Goal: Information Seeking & Learning: Find specific fact

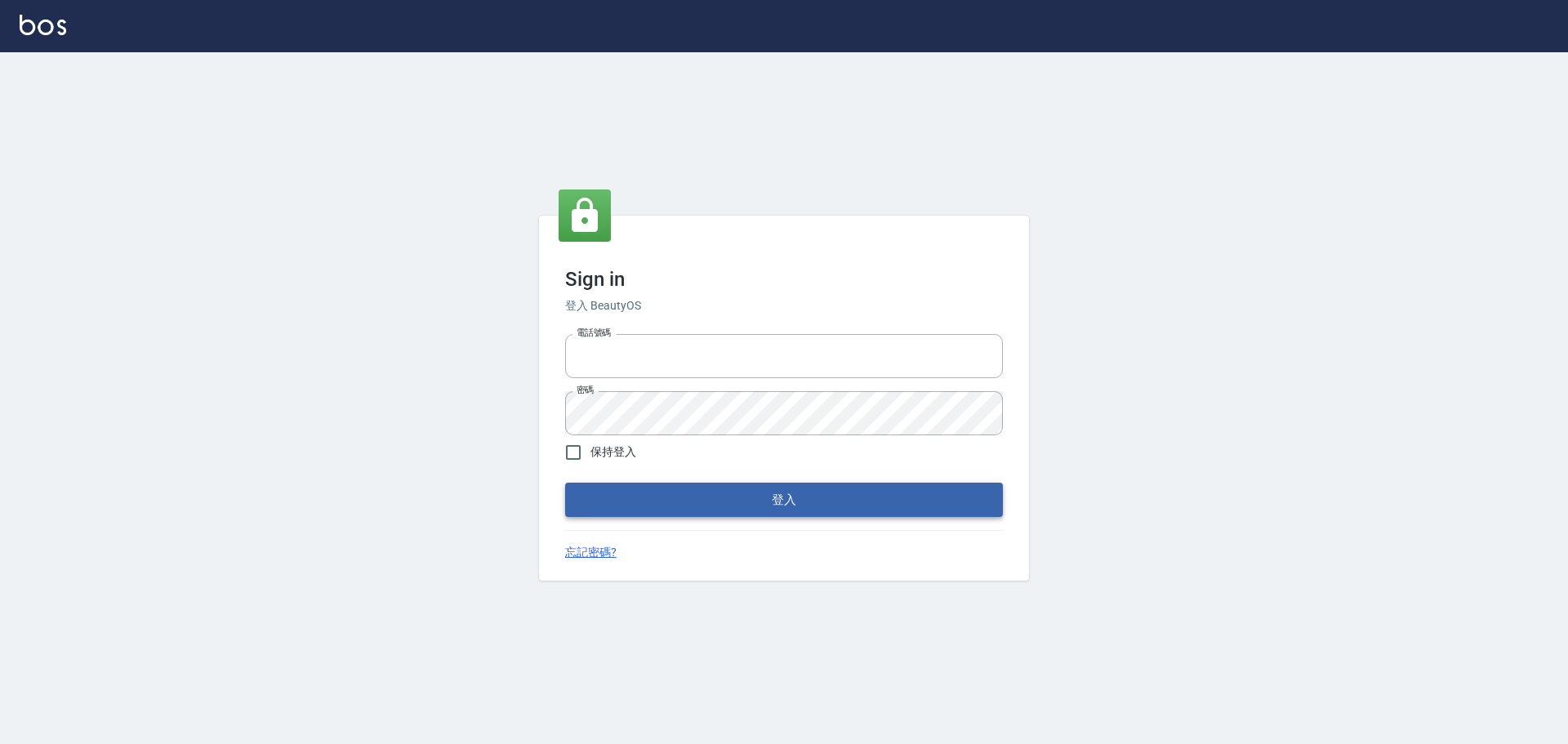
type input "0976570099"
click at [642, 493] on button "登入" at bounding box center [784, 499] width 438 height 34
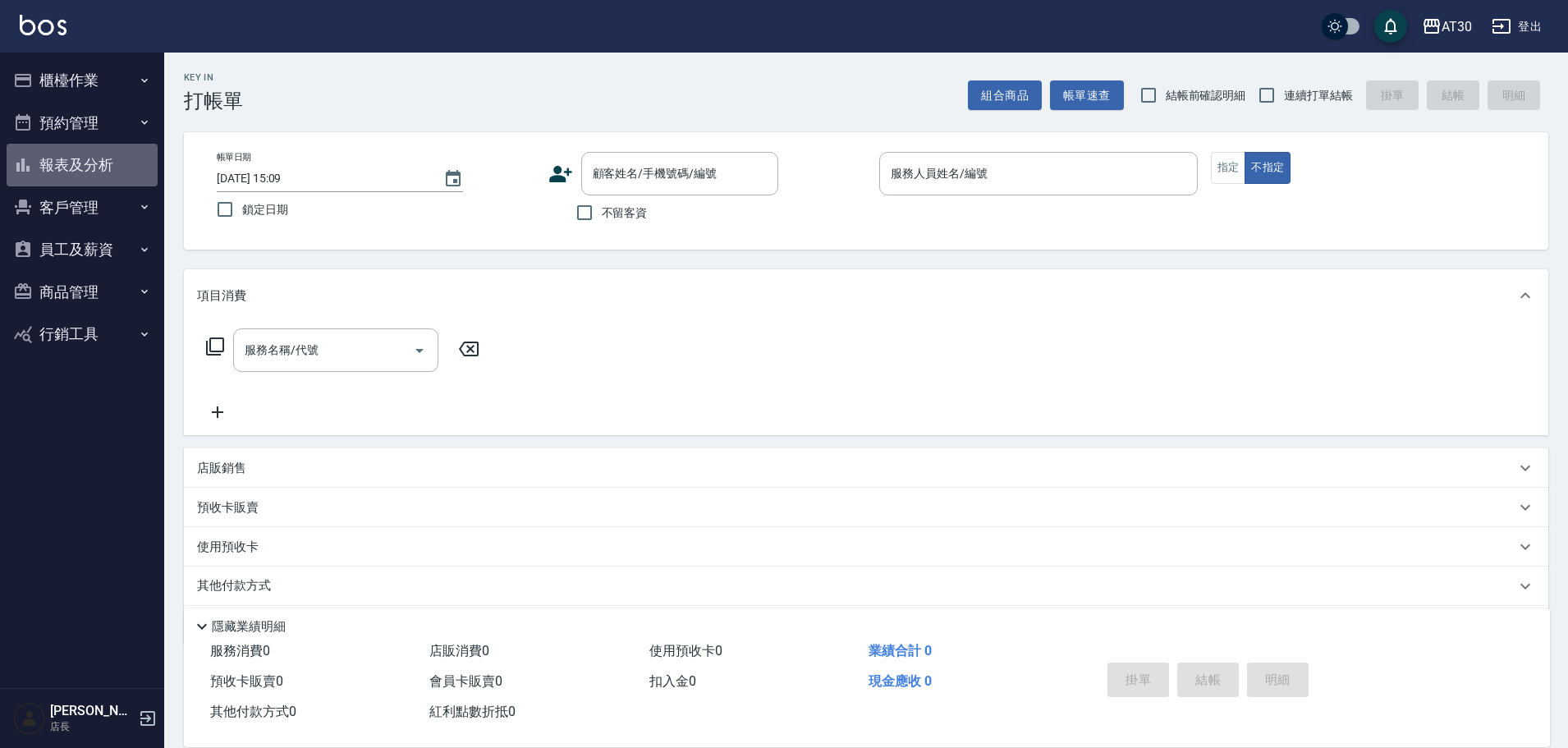
click at [95, 149] on button "報表及分析" at bounding box center [81, 165] width 151 height 42
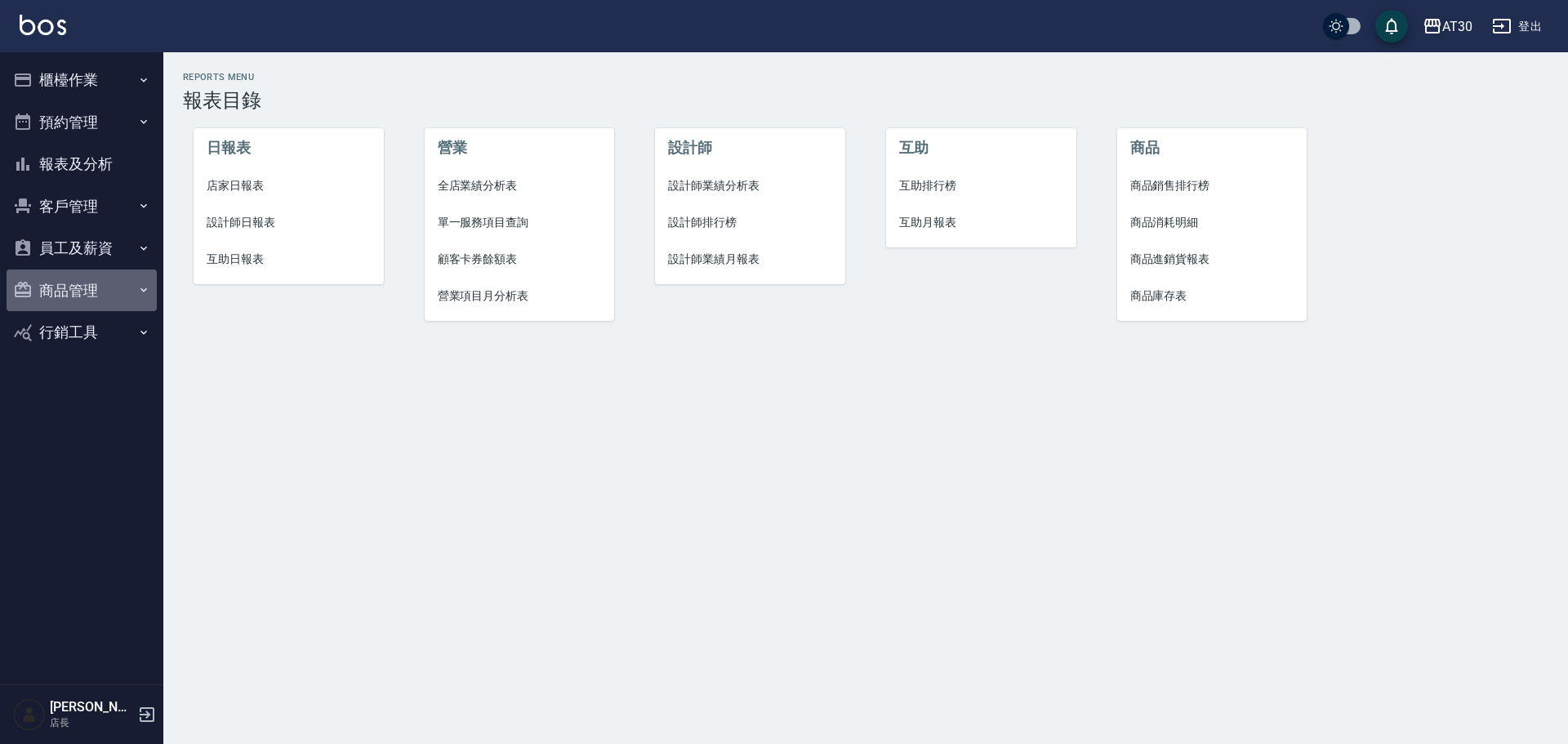
click at [65, 279] on button "商品管理" at bounding box center [81, 291] width 150 height 42
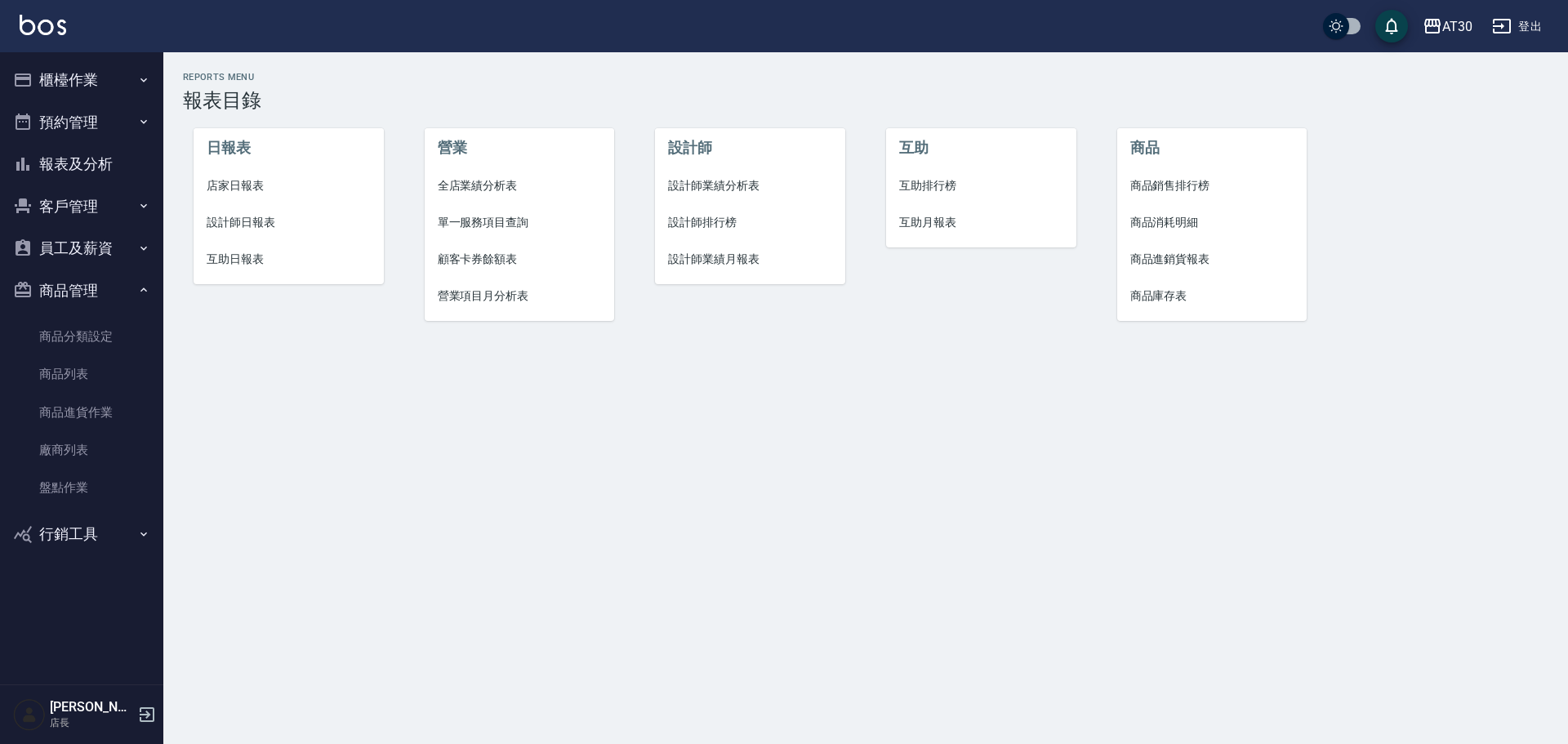
click at [86, 249] on button "員工及薪資" at bounding box center [81, 248] width 150 height 42
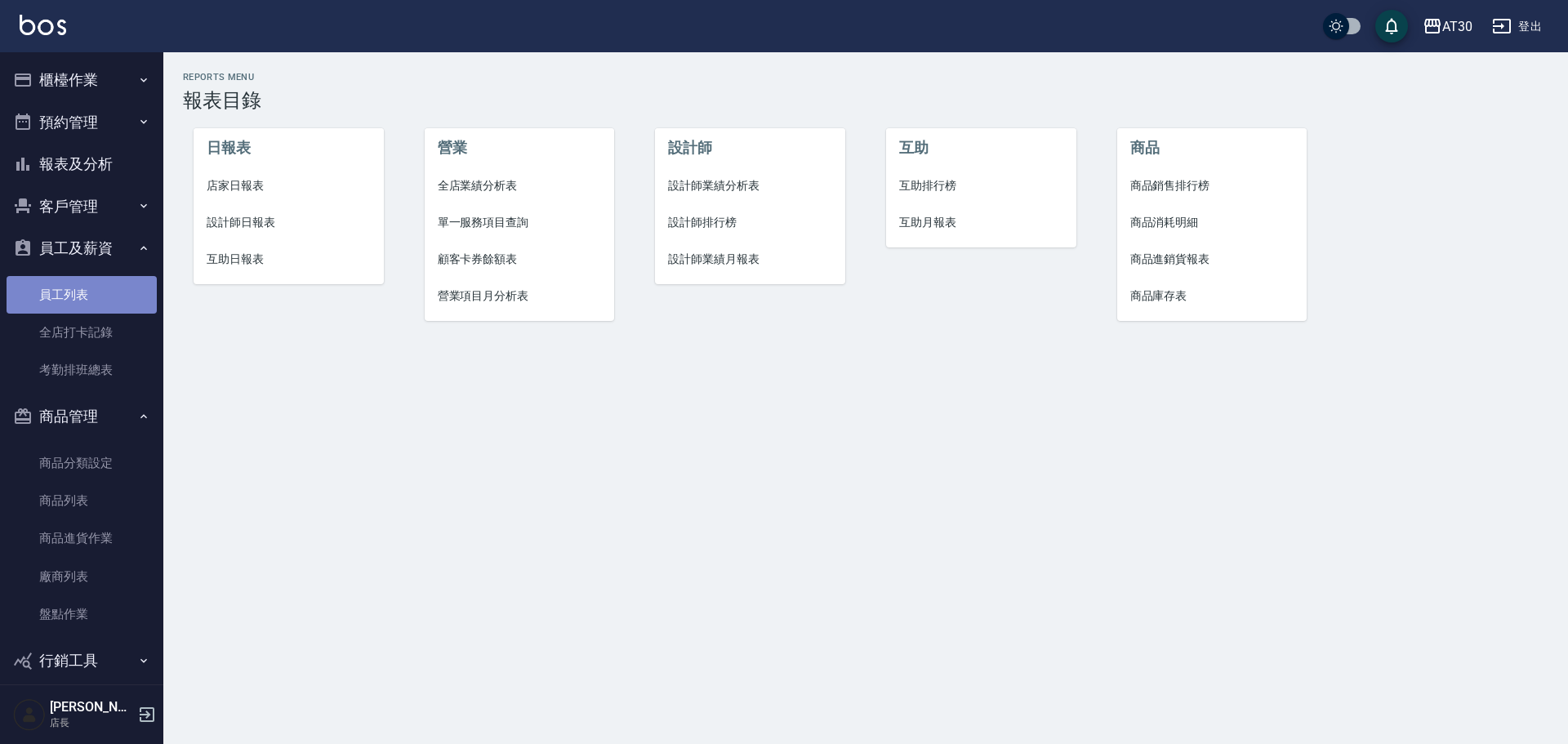
click at [85, 291] on link "員工列表" at bounding box center [81, 294] width 150 height 38
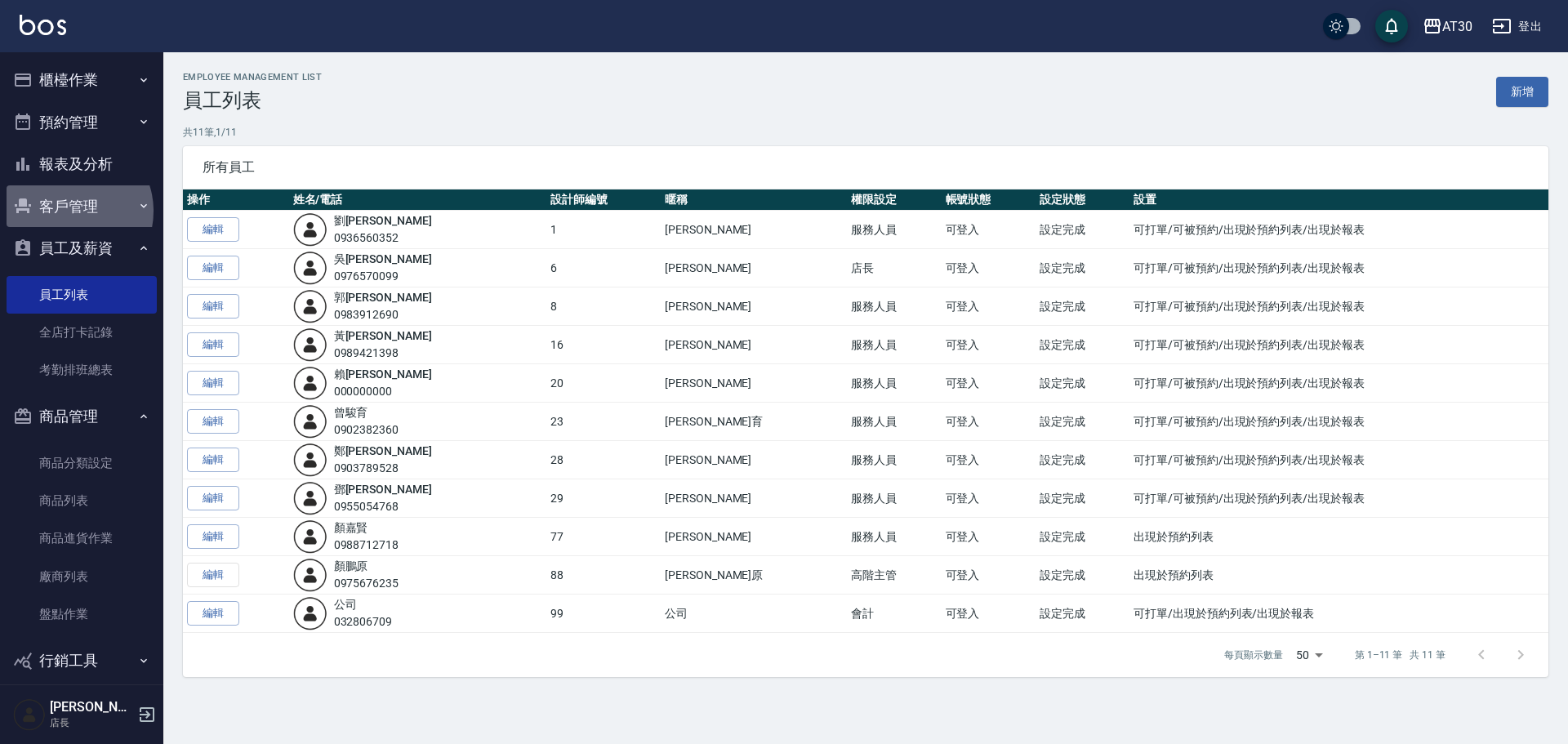
click at [70, 211] on button "客戶管理" at bounding box center [81, 206] width 150 height 42
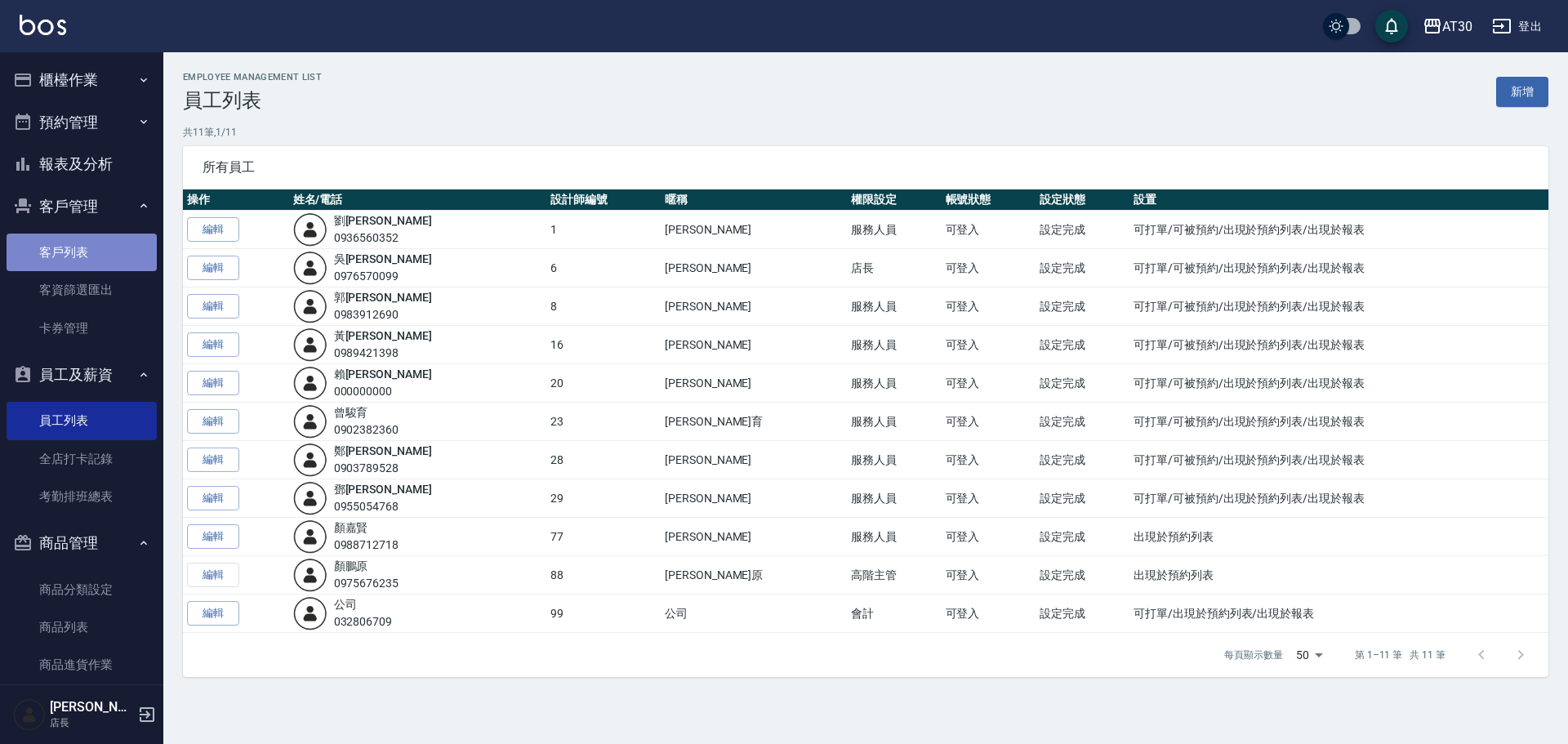
click at [82, 252] on link "客戶列表" at bounding box center [81, 252] width 150 height 38
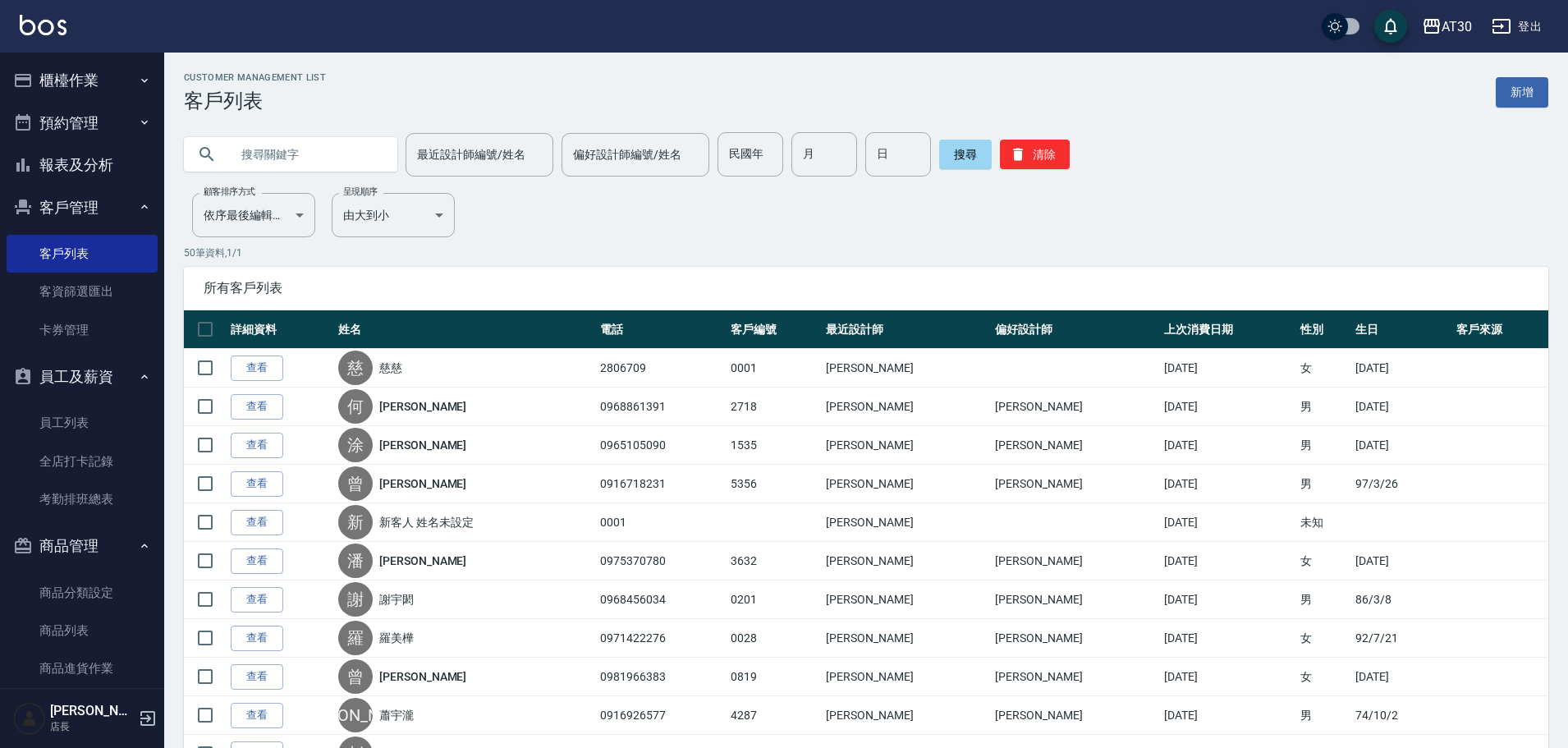
click at [334, 169] on input "text" at bounding box center [307, 155] width 155 height 44
type input "俗"
type input "素"
type input "蘇"
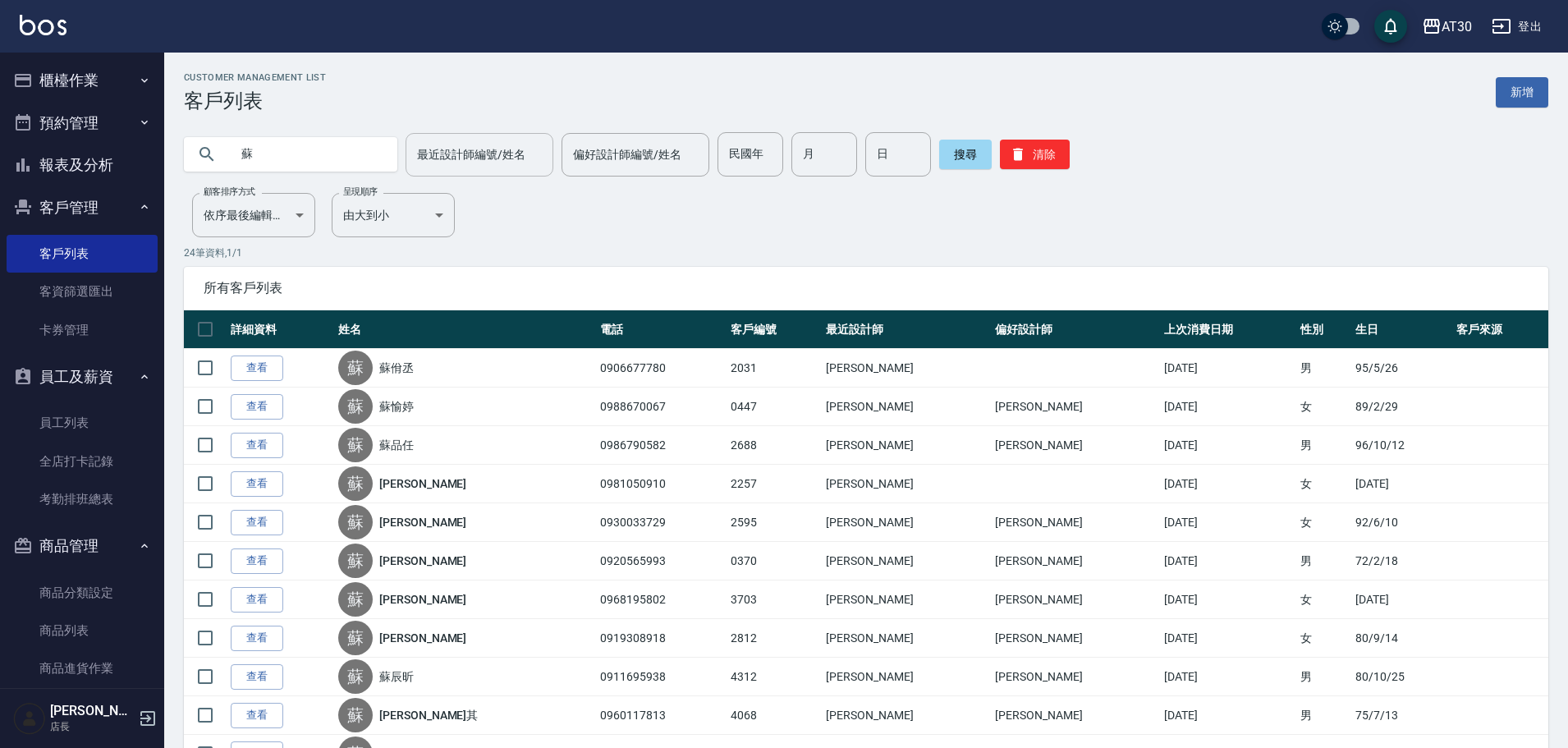
click at [486, 166] on input "最近設計師編號/姓名" at bounding box center [479, 155] width 133 height 29
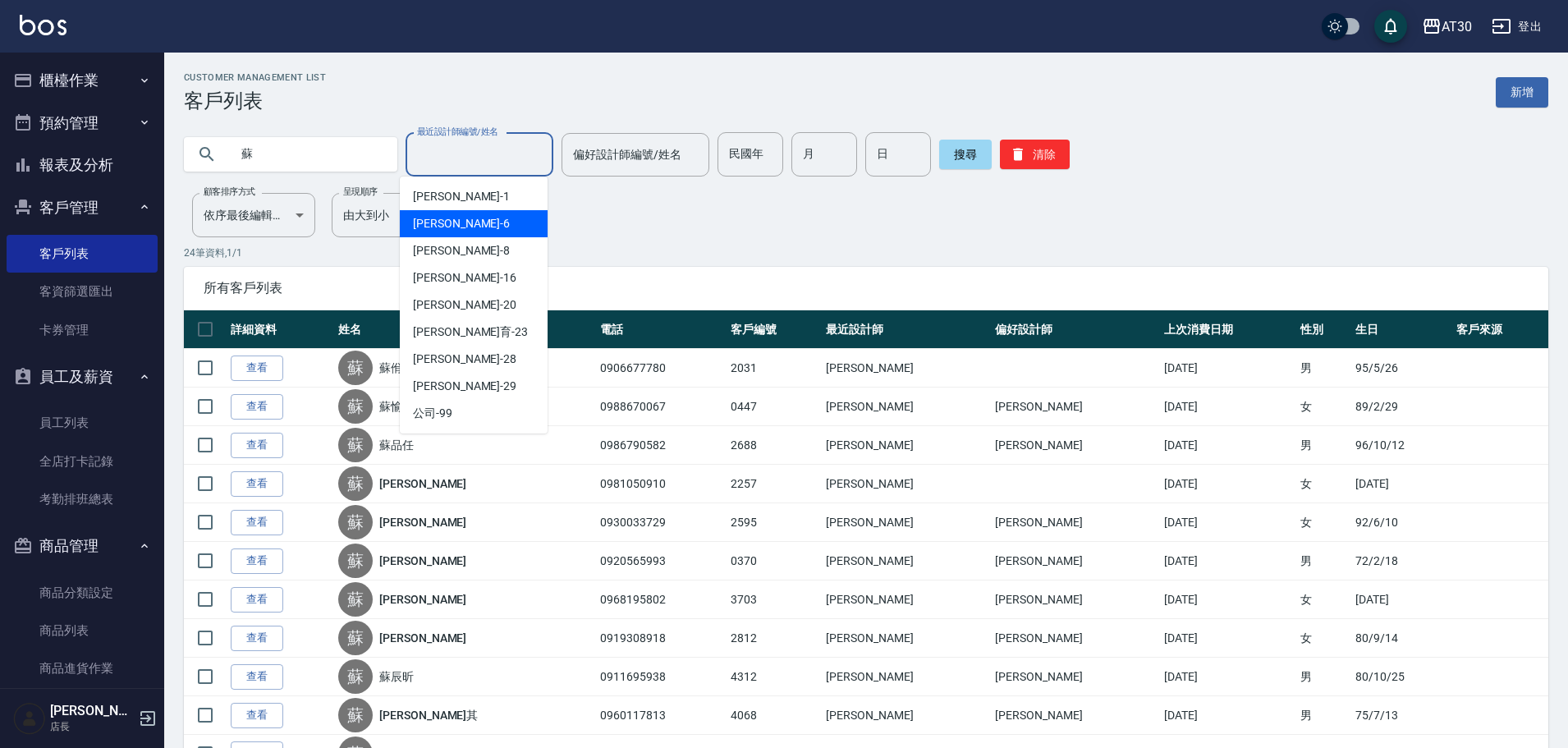
click at [472, 215] on div "[PERSON_NAME]-6" at bounding box center [473, 223] width 148 height 27
type input "[PERSON_NAME]-6"
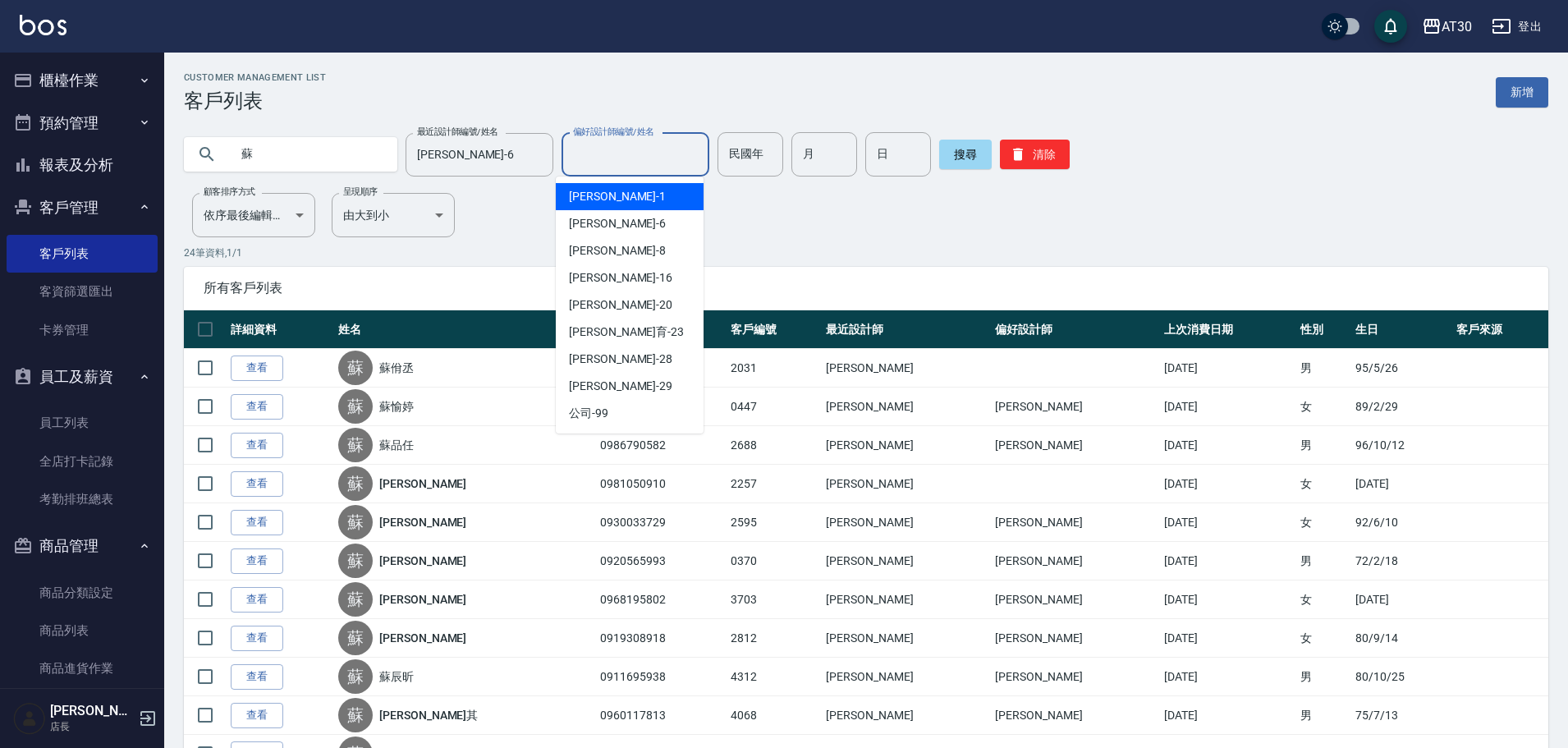
click at [628, 155] on input "偏好設計師編號/姓名" at bounding box center [635, 155] width 133 height 29
click at [624, 223] on div "[PERSON_NAME]-6" at bounding box center [629, 223] width 148 height 27
type input "[PERSON_NAME]-6"
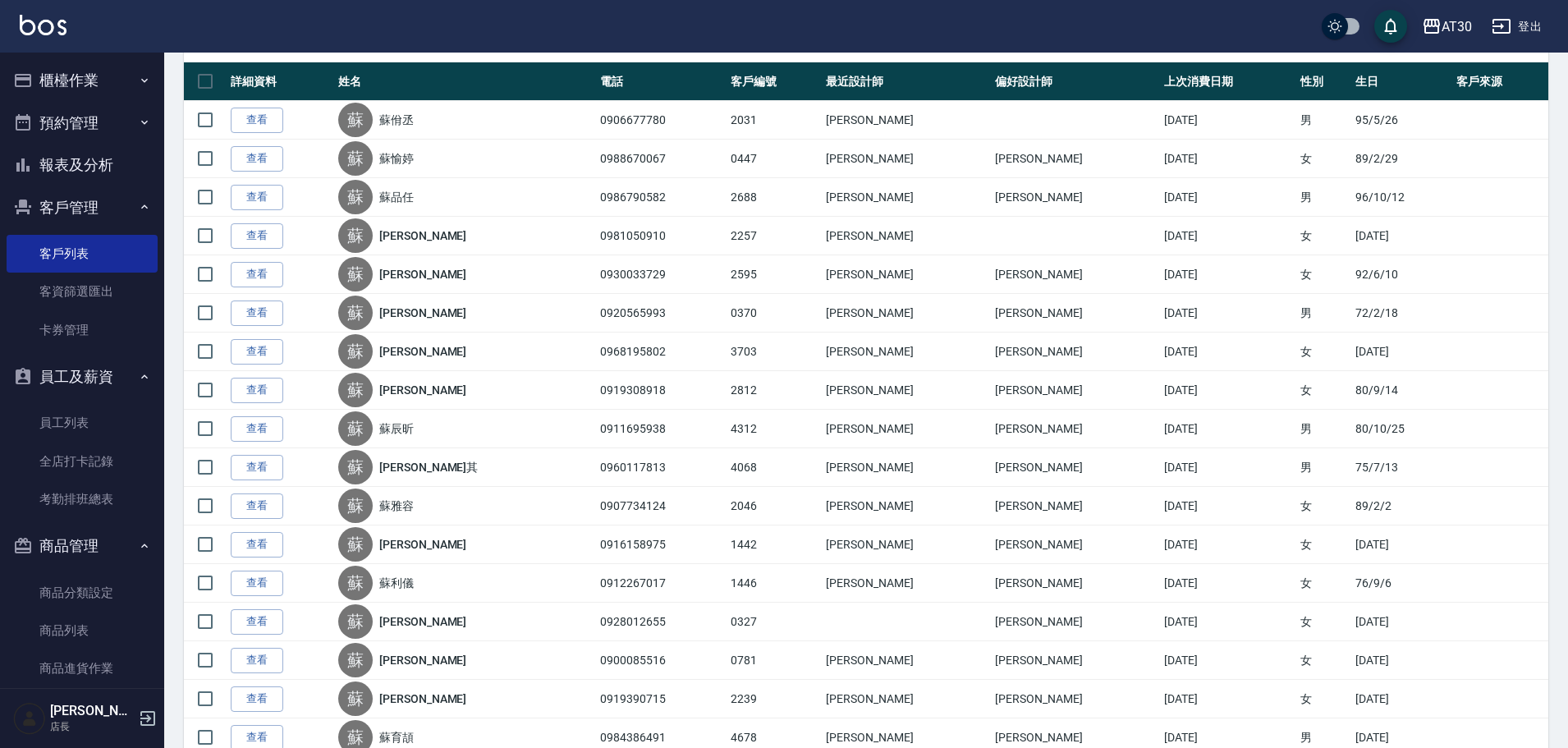
scroll to position [252, 0]
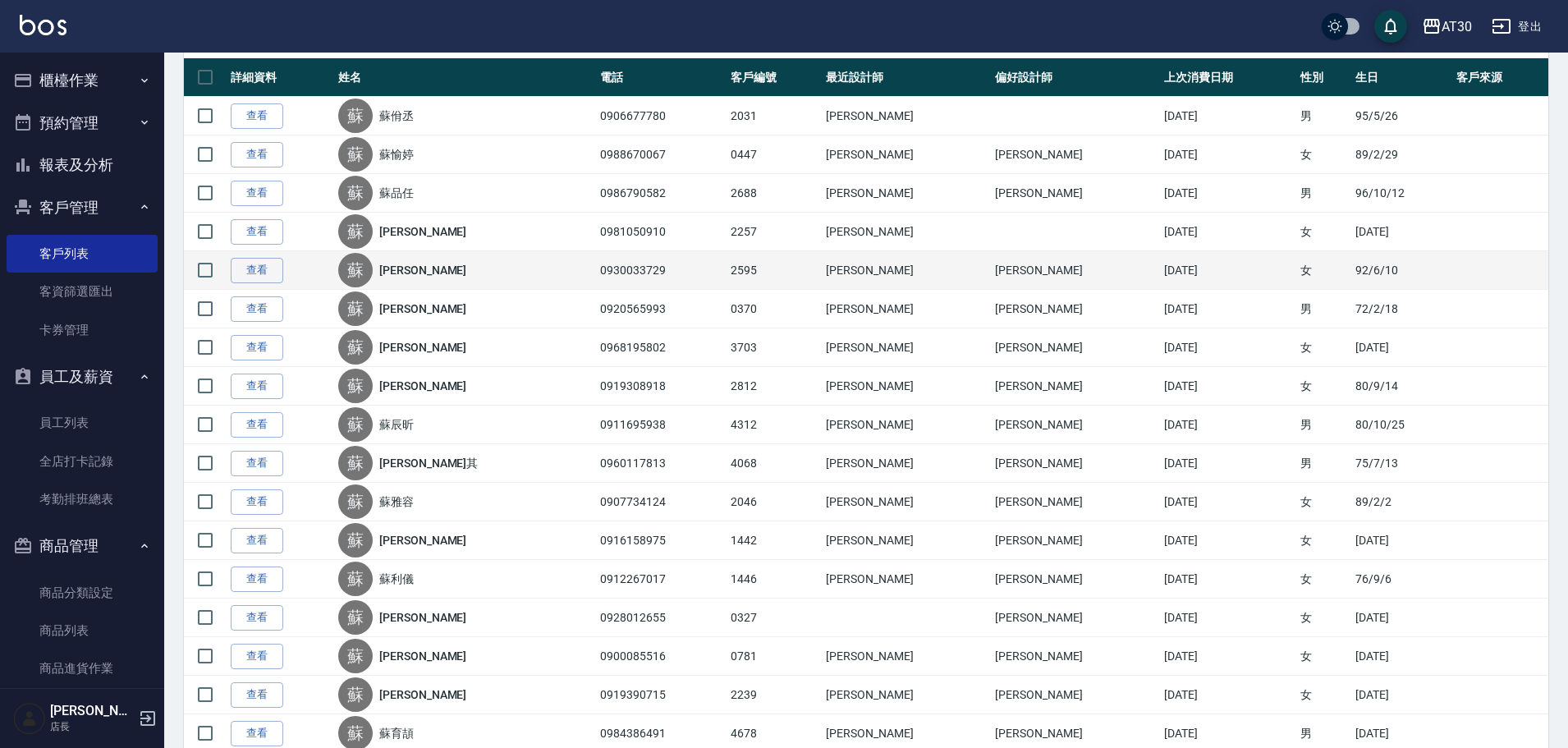
click at [418, 268] on link "[PERSON_NAME]" at bounding box center [422, 269] width 87 height 17
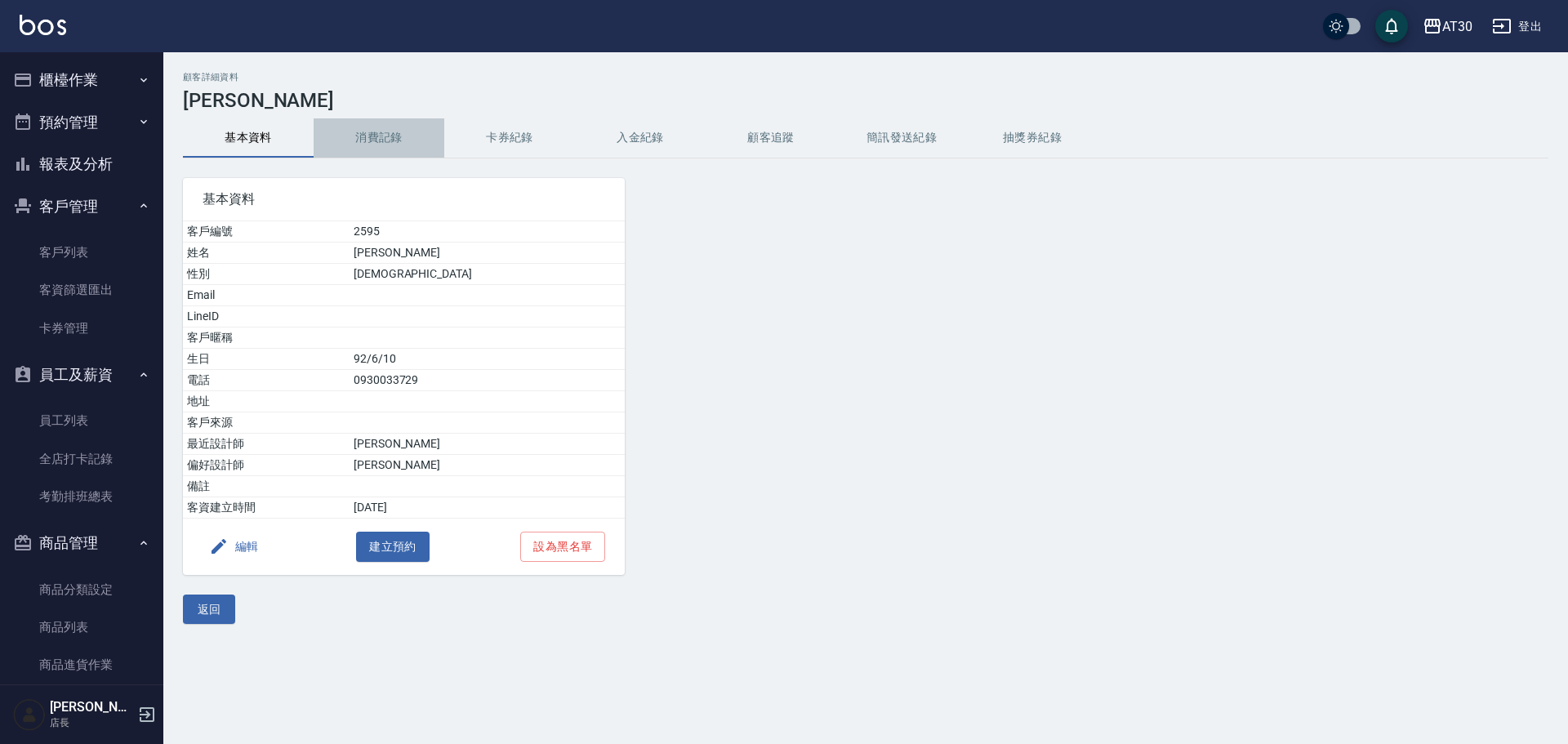
click at [380, 136] on button "消費記錄" at bounding box center [379, 138] width 131 height 40
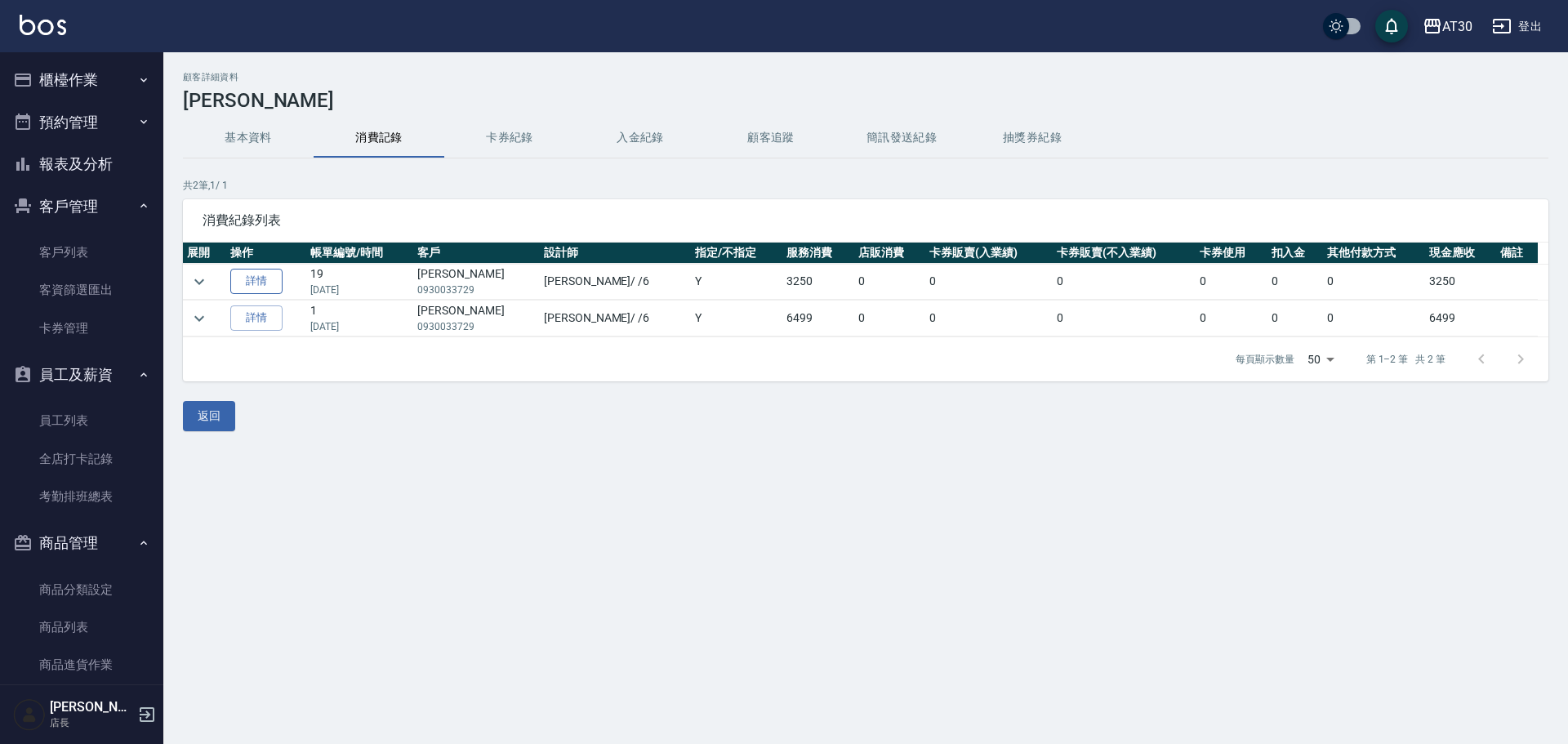
click at [250, 281] on link "詳情" at bounding box center [256, 281] width 52 height 25
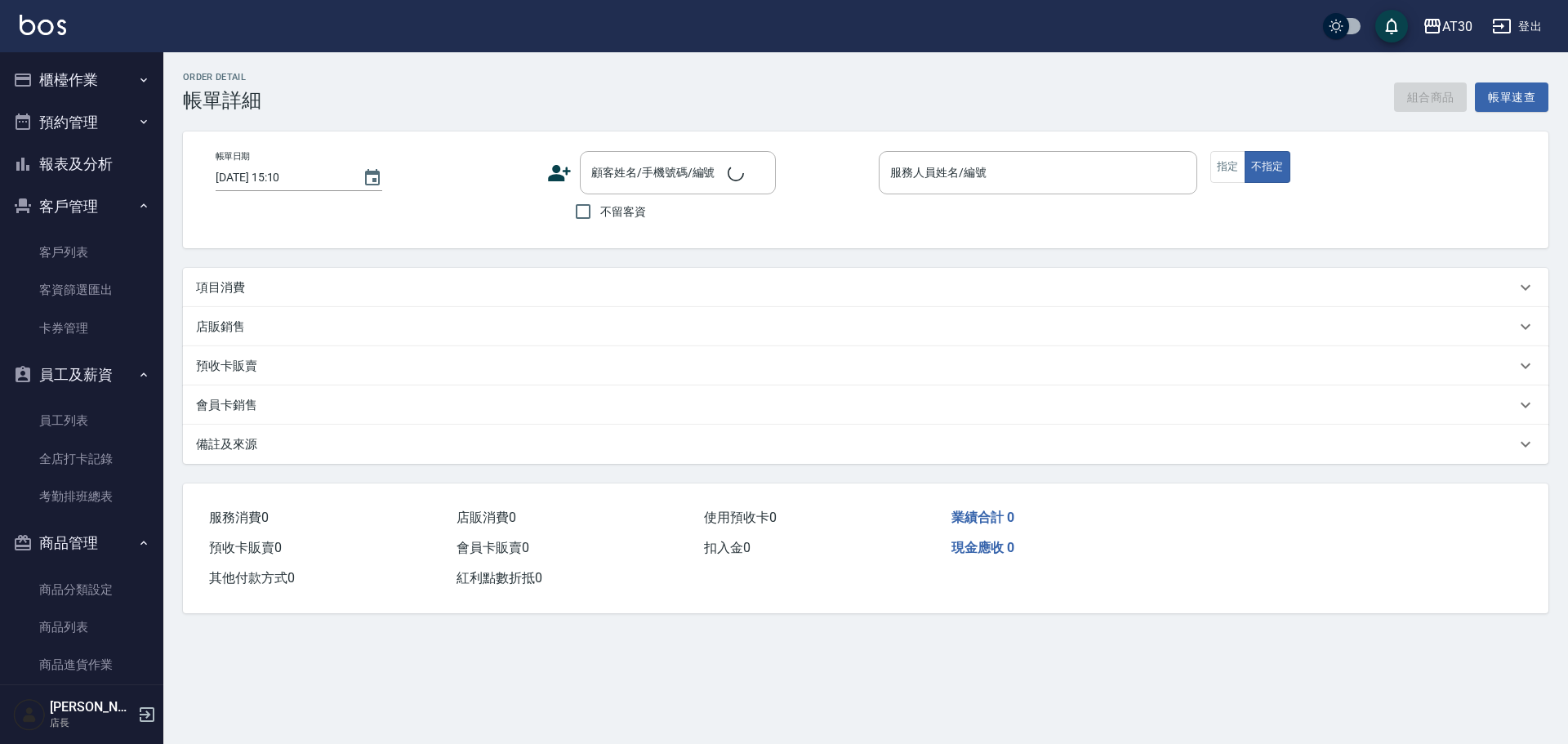
type input "[DATE] 21:30"
type input "[PERSON_NAME]-6"
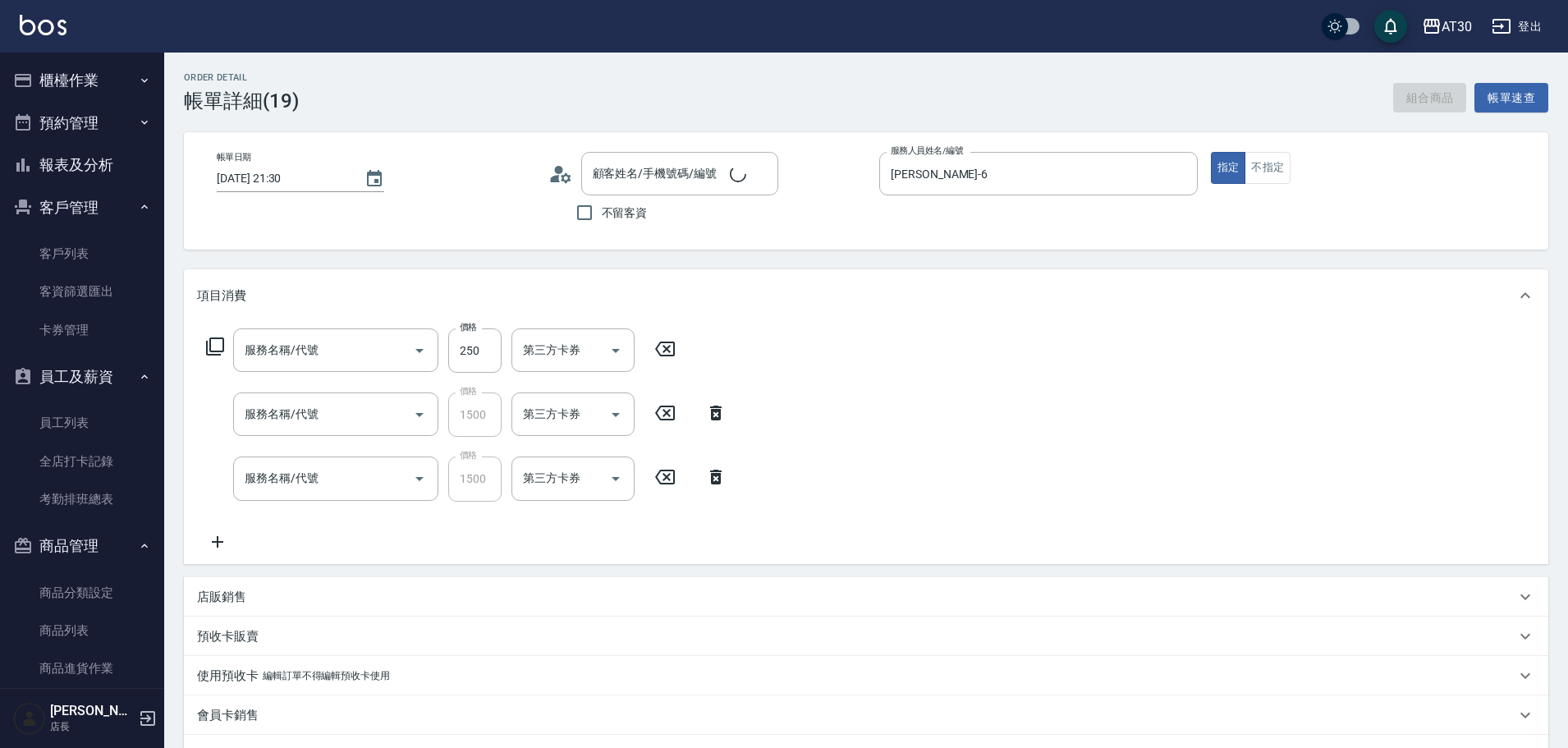
type input "[PERSON_NAME]/0930033729/2595"
type input "洗髮250(1250)"
type input "拆/接 髮片(61500)"
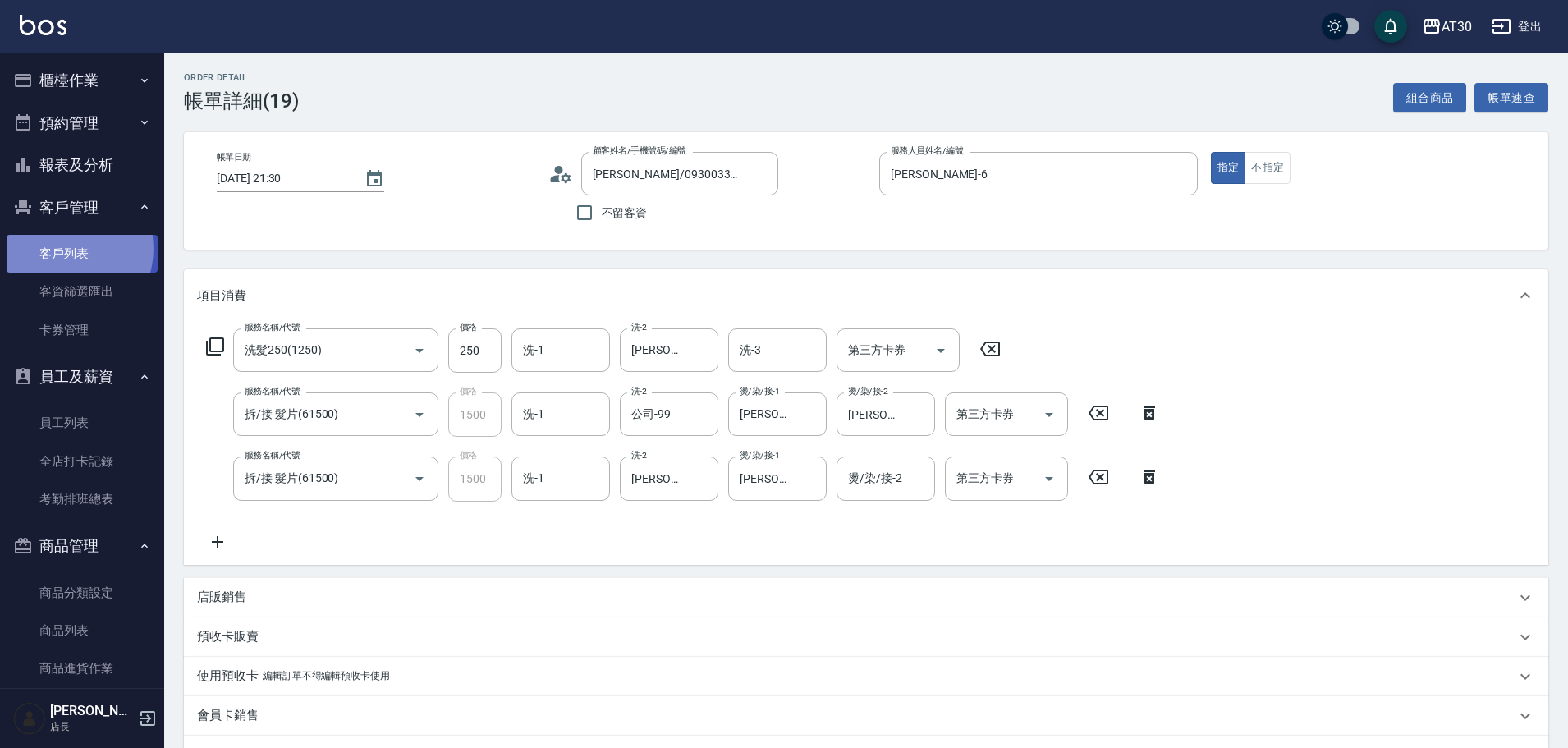
click at [64, 249] on link "客戶列表" at bounding box center [81, 253] width 151 height 38
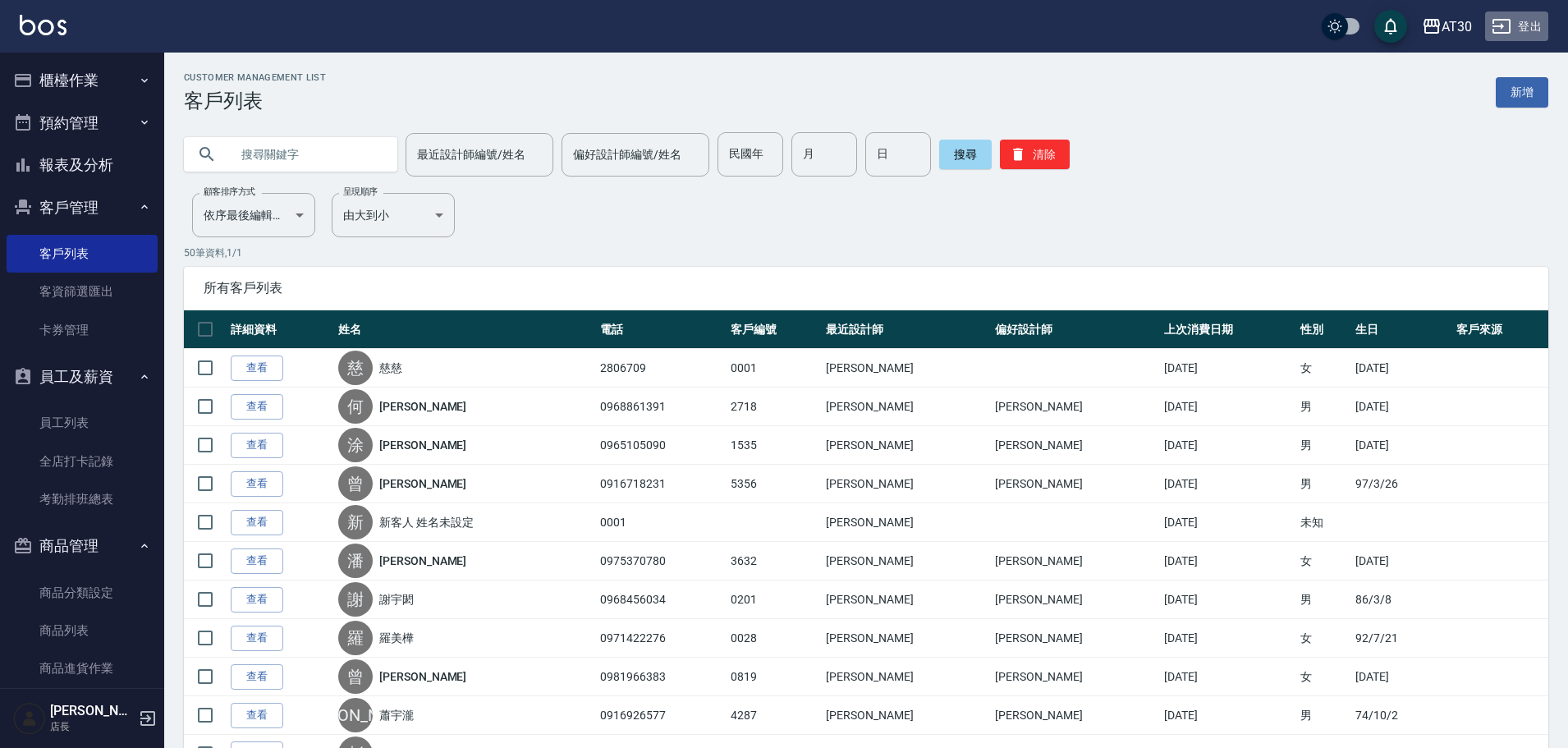
click at [1528, 18] on button "登出" at bounding box center [1517, 26] width 64 height 30
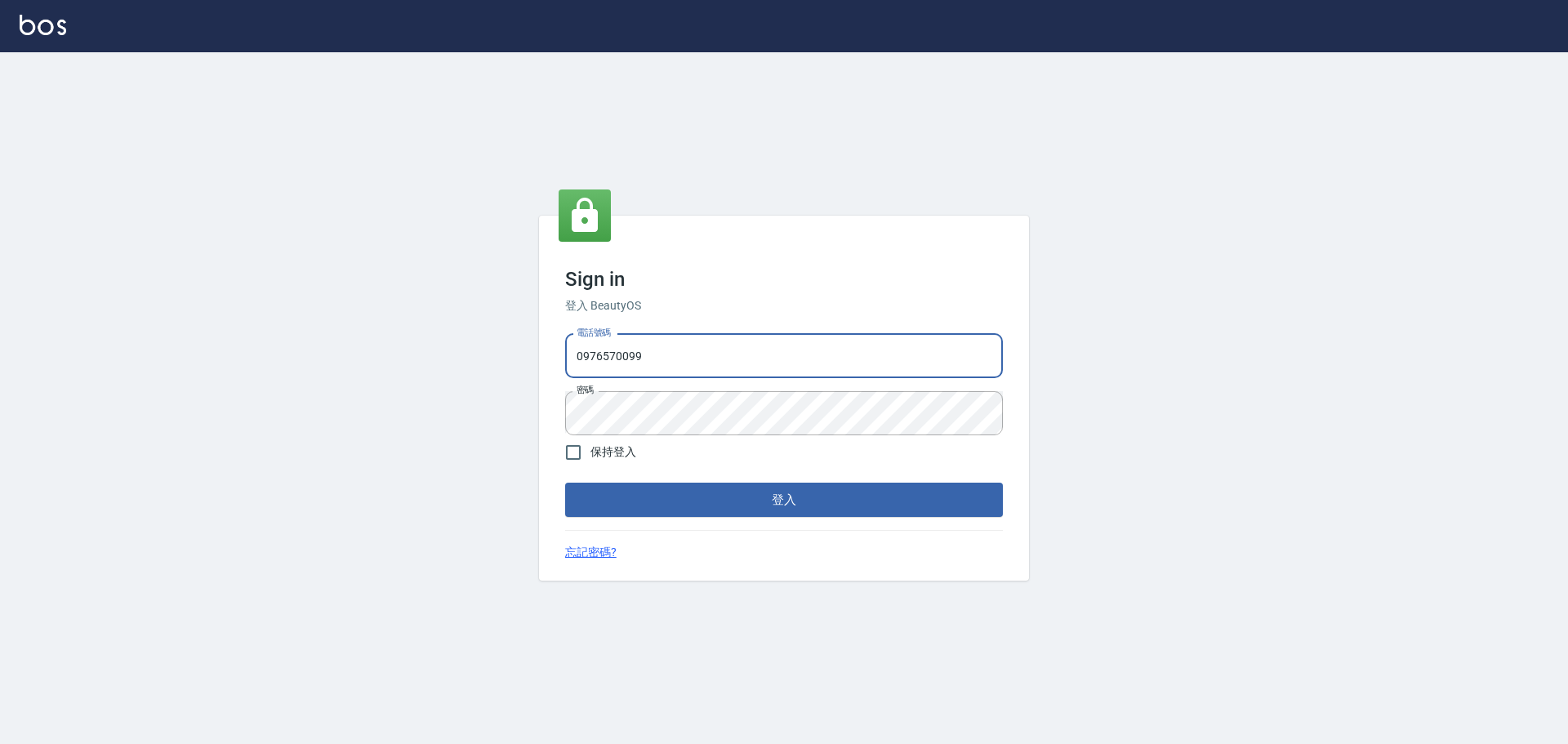
click at [659, 352] on input "0976570099" at bounding box center [784, 356] width 438 height 44
type input "032806709"
click at [1133, 486] on div "Sign in 登入 BeautyOS 電話號碼 032806709 電話號碼 密碼 密碼 保持登入 登入 忘記密碼?" at bounding box center [784, 397] width 1568 height 691
click at [463, 249] on div "Sign in 登入 BeautyOS 電話號碼 032806709 電話號碼 密碼 密碼 保持登入 登入 忘記密碼?" at bounding box center [784, 397] width 1568 height 691
